Goal: Task Accomplishment & Management: Manage account settings

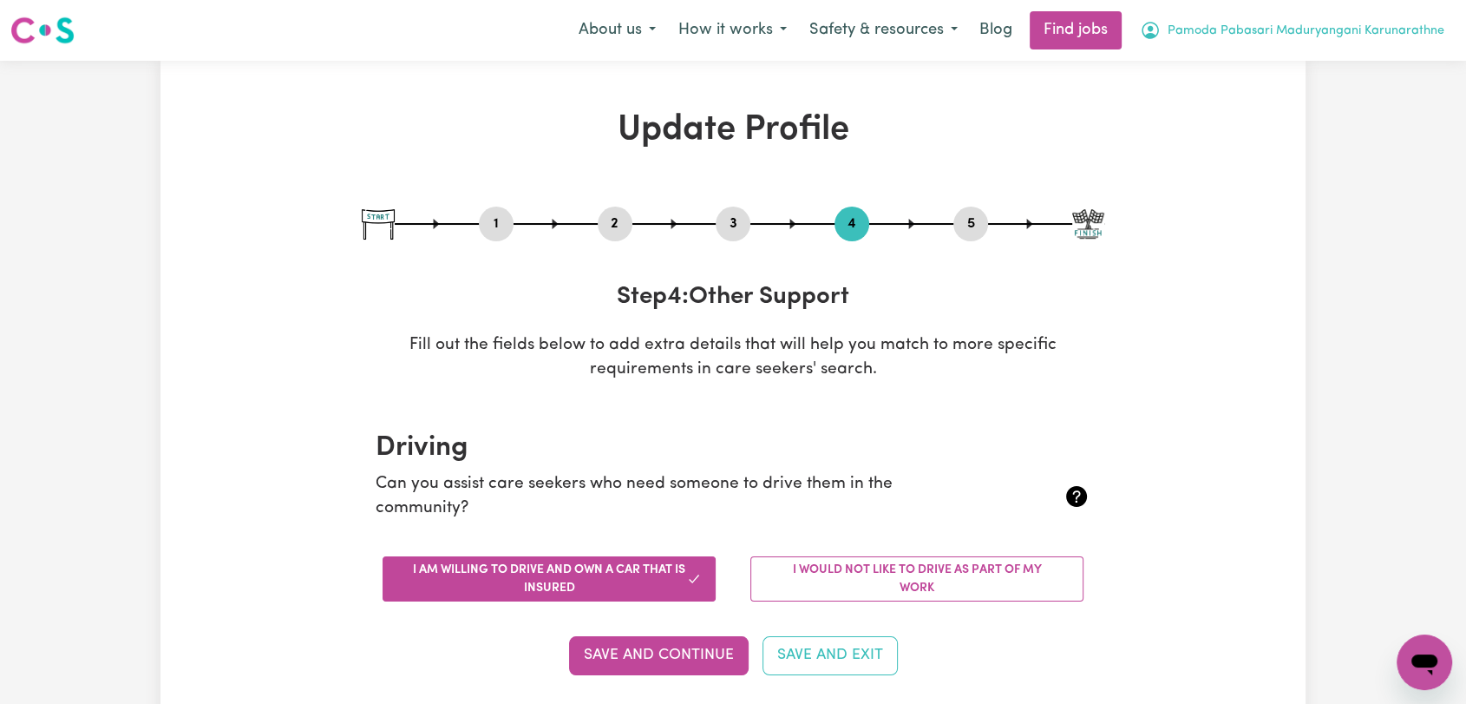
click at [1379, 30] on span "Pamoda Pabasari Maduryangani Karunarathne" at bounding box center [1306, 31] width 277 height 19
click at [1357, 121] on link "Logout" at bounding box center [1386, 132] width 137 height 33
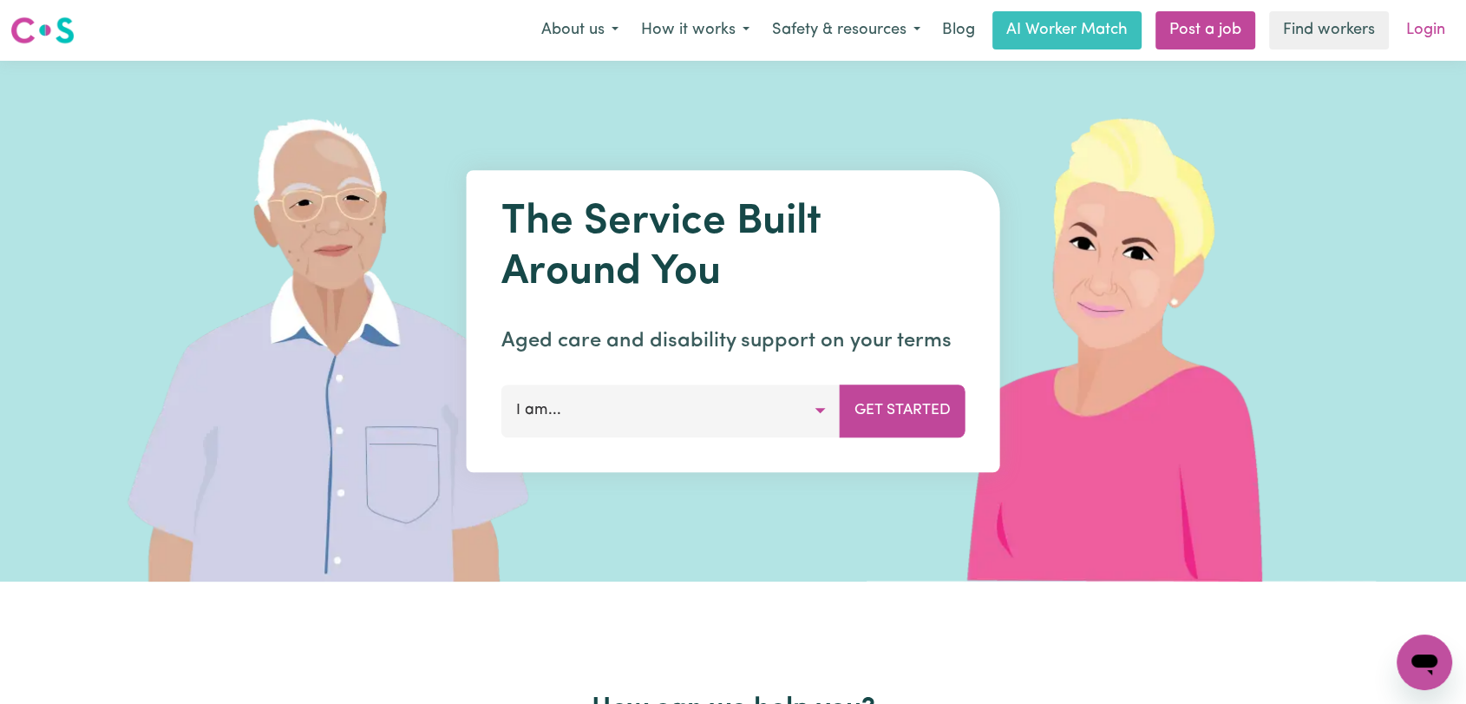
click at [1431, 25] on link "Login" at bounding box center [1426, 30] width 60 height 38
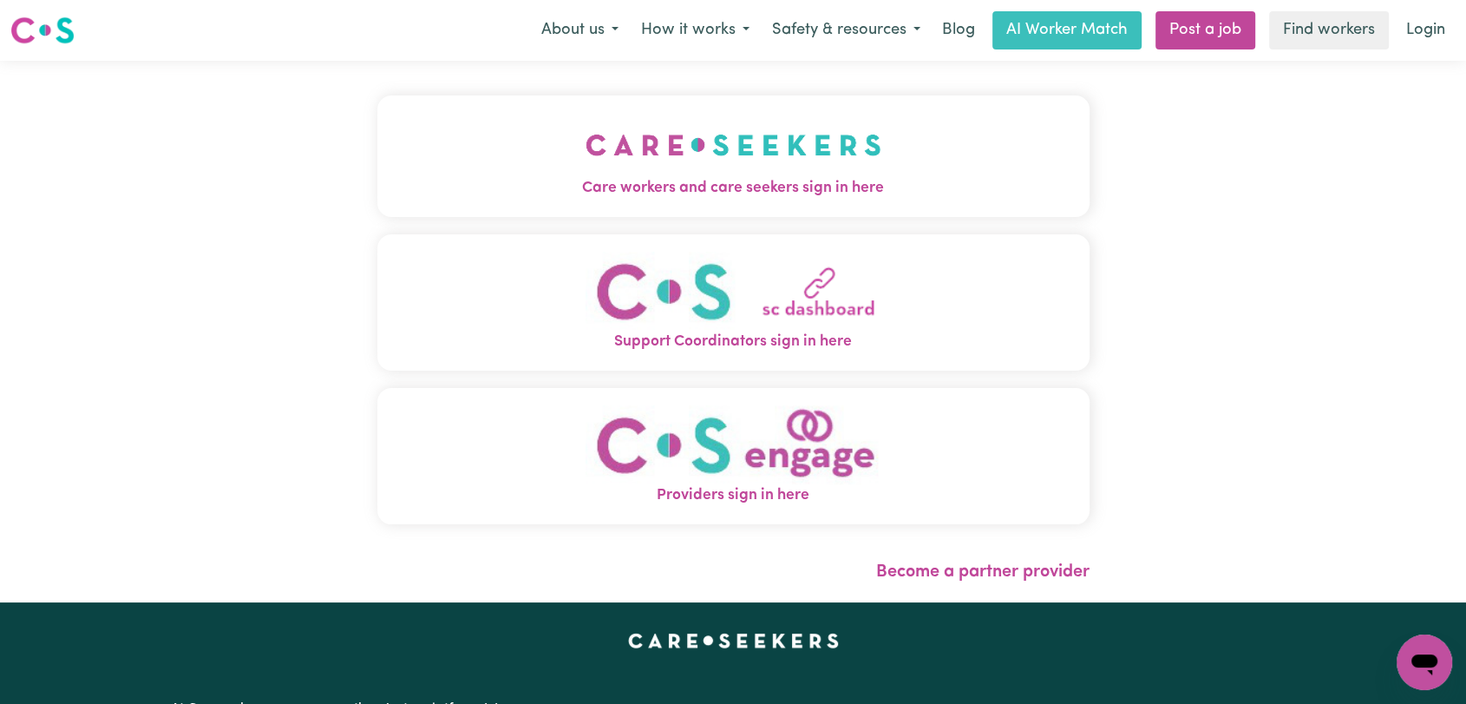
click at [804, 152] on img "Care workers and care seekers sign in here" at bounding box center [734, 145] width 296 height 64
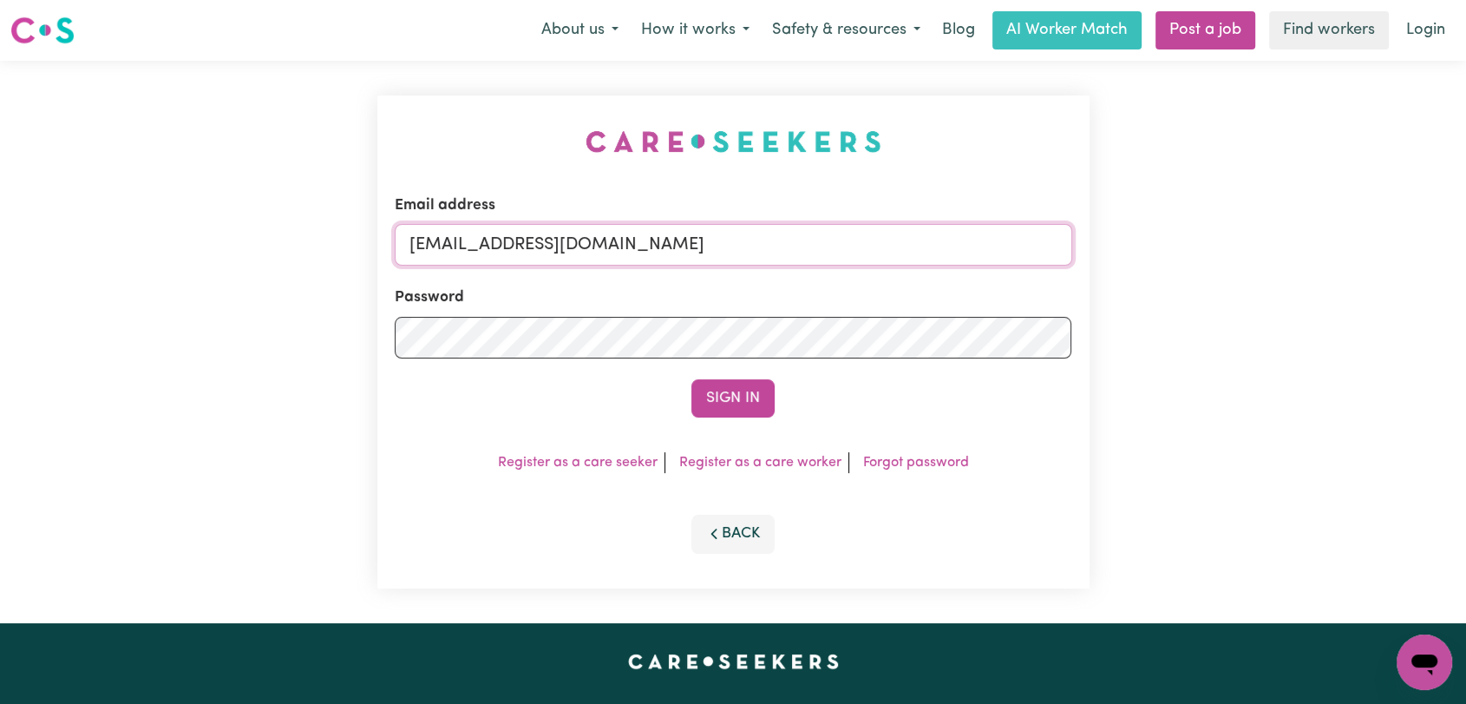
drag, startPoint x: 812, startPoint y: 243, endPoint x: 785, endPoint y: 266, distance: 35.1
click at [812, 243] on input "[EMAIL_ADDRESS][DOMAIN_NAME]" at bounding box center [734, 245] width 678 height 42
drag, startPoint x: 500, startPoint y: 248, endPoint x: 791, endPoint y: 259, distance: 291.7
click at [791, 259] on input "Superuser~[EMAIL_ADDRESS][DOMAIN_NAME]" at bounding box center [734, 245] width 678 height 42
type input "Superuser~[EMAIL_ADDRESS][DOMAIN_NAME]"
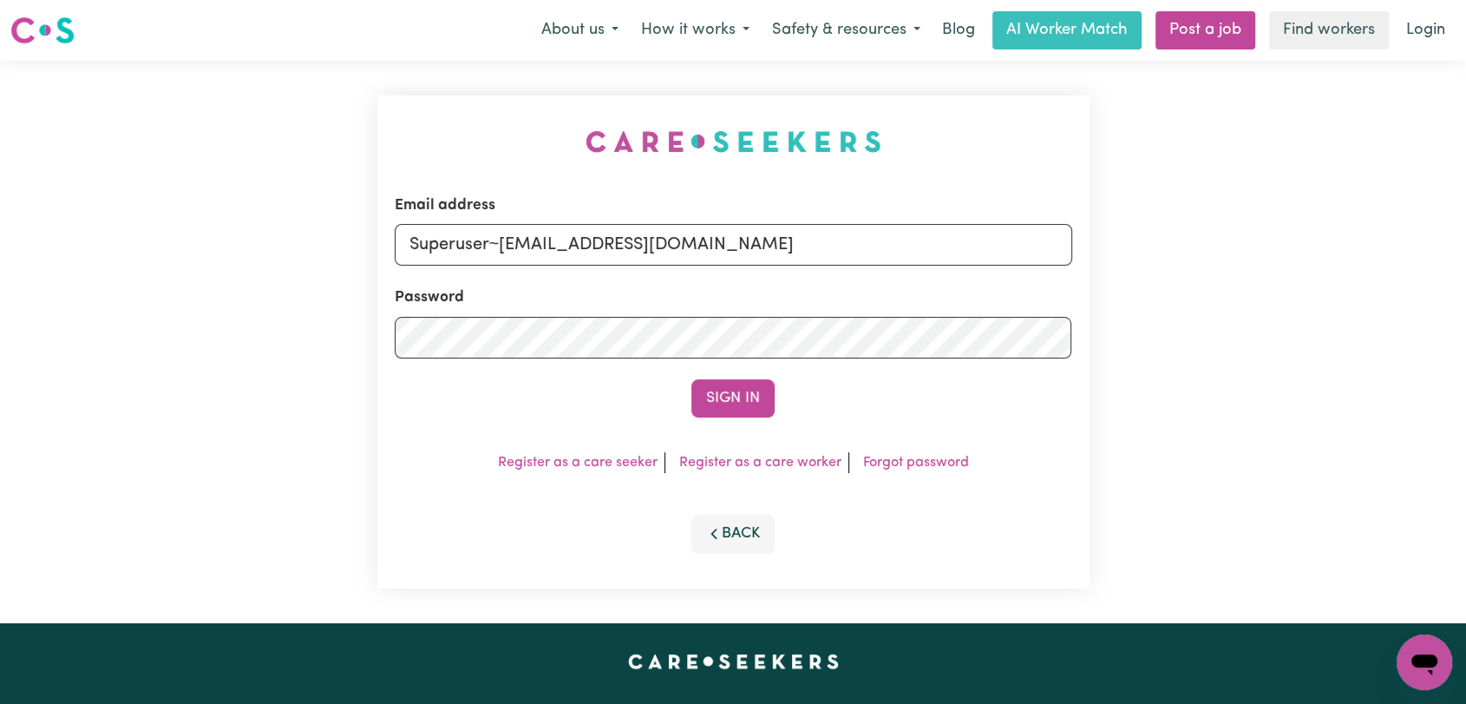
click at [746, 389] on button "Sign In" at bounding box center [733, 398] width 83 height 38
